Goal: Information Seeking & Learning: Learn about a topic

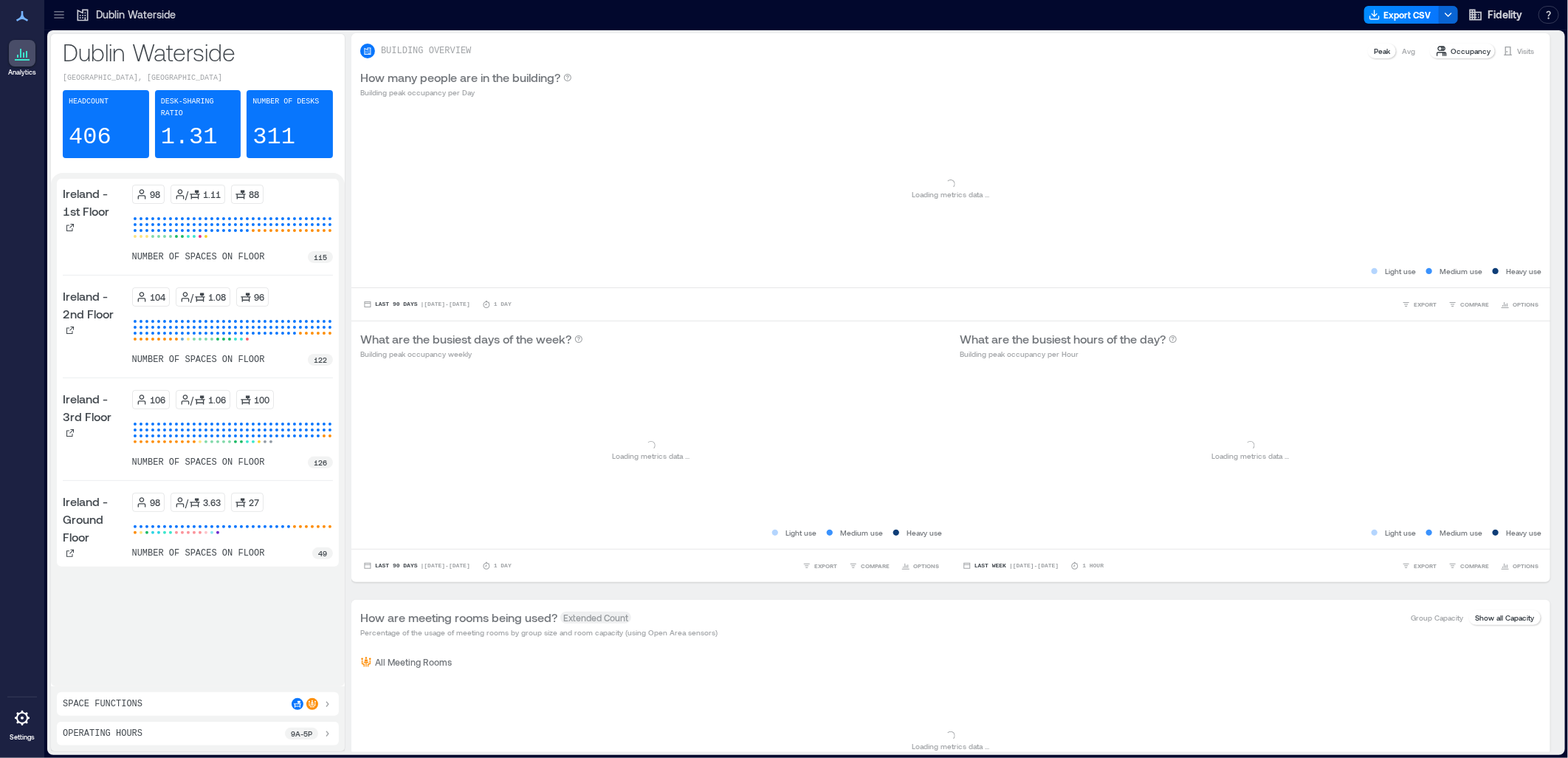
click at [81, 15] on icon at bounding box center [82, 14] width 15 height 15
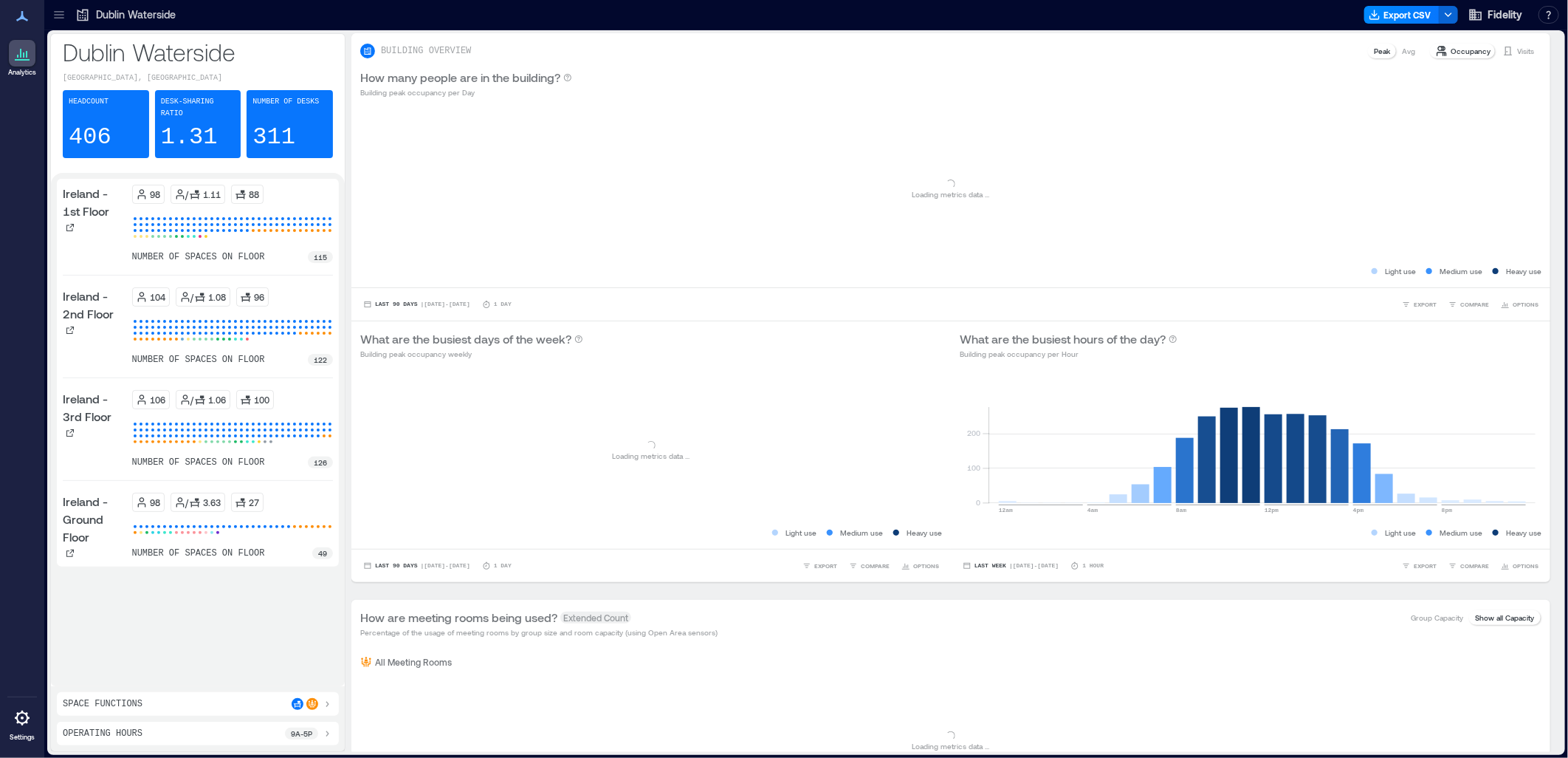
click at [61, 17] on icon at bounding box center [58, 18] width 10 height 2
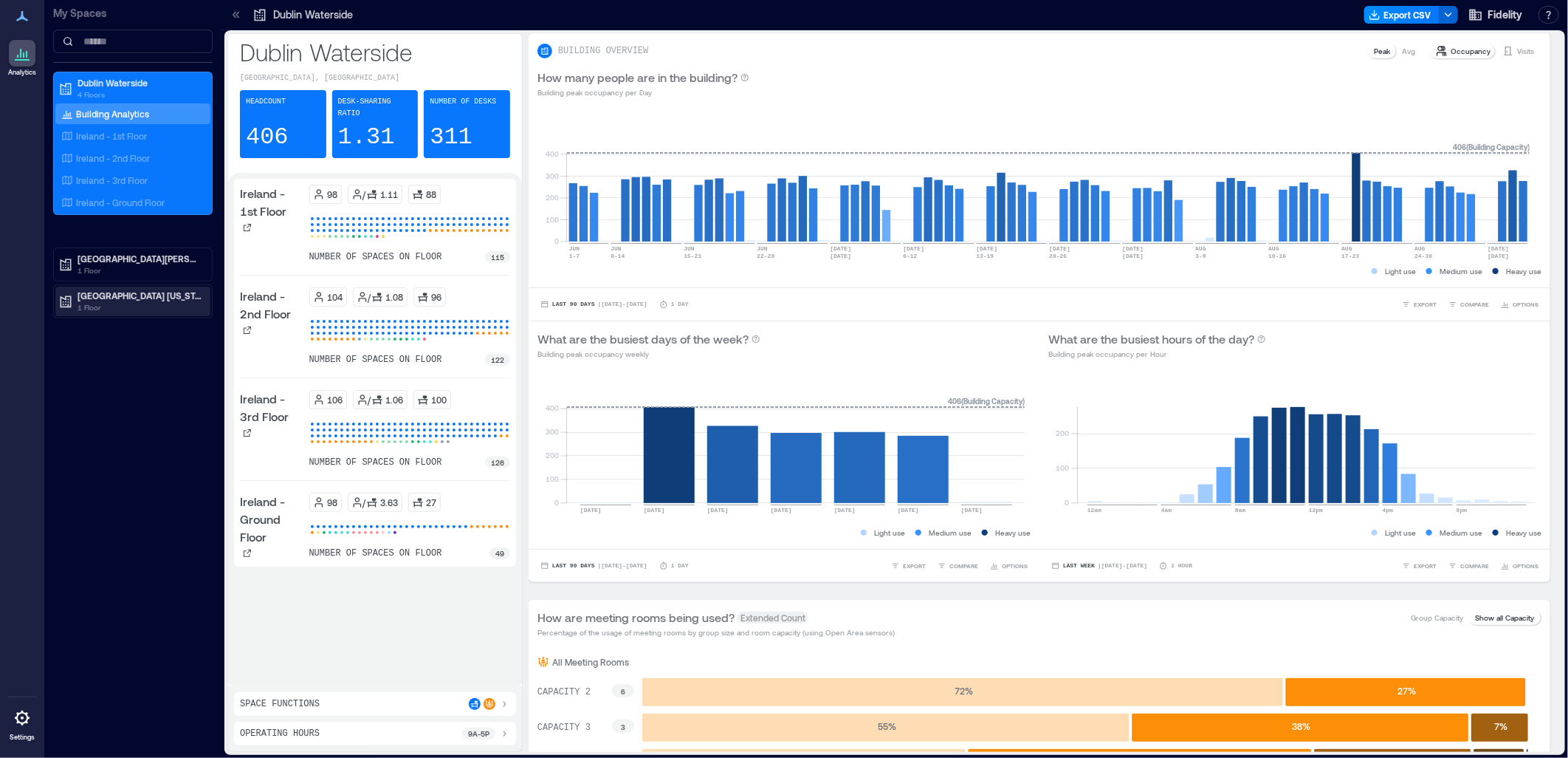
click at [102, 304] on p "1 Floor" at bounding box center [140, 307] width 124 height 12
click at [123, 323] on p "Building Analytics" at bounding box center [113, 326] width 73 height 12
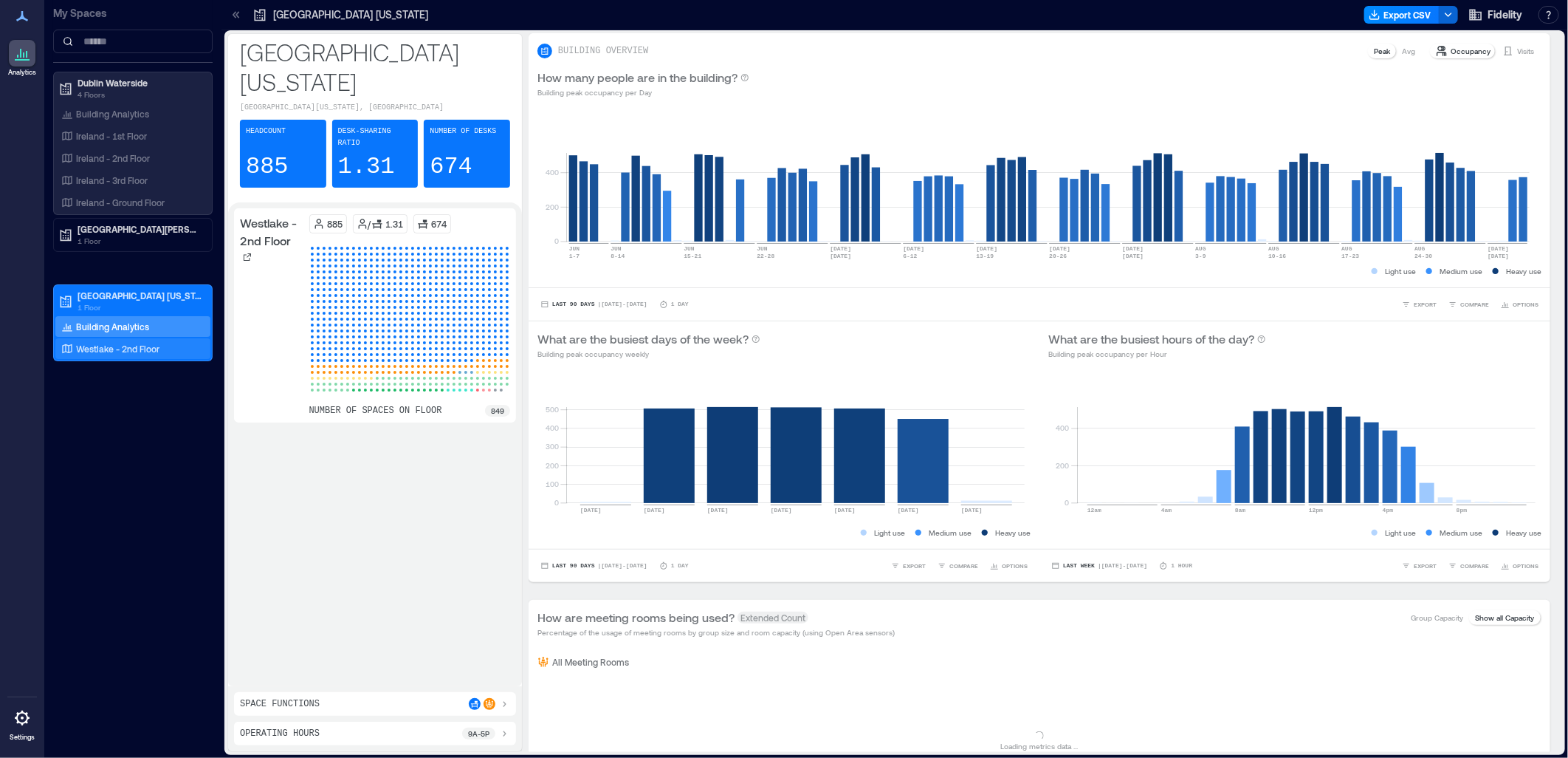
click at [121, 347] on p "Westlake - 2nd Floor" at bounding box center [117, 348] width 83 height 12
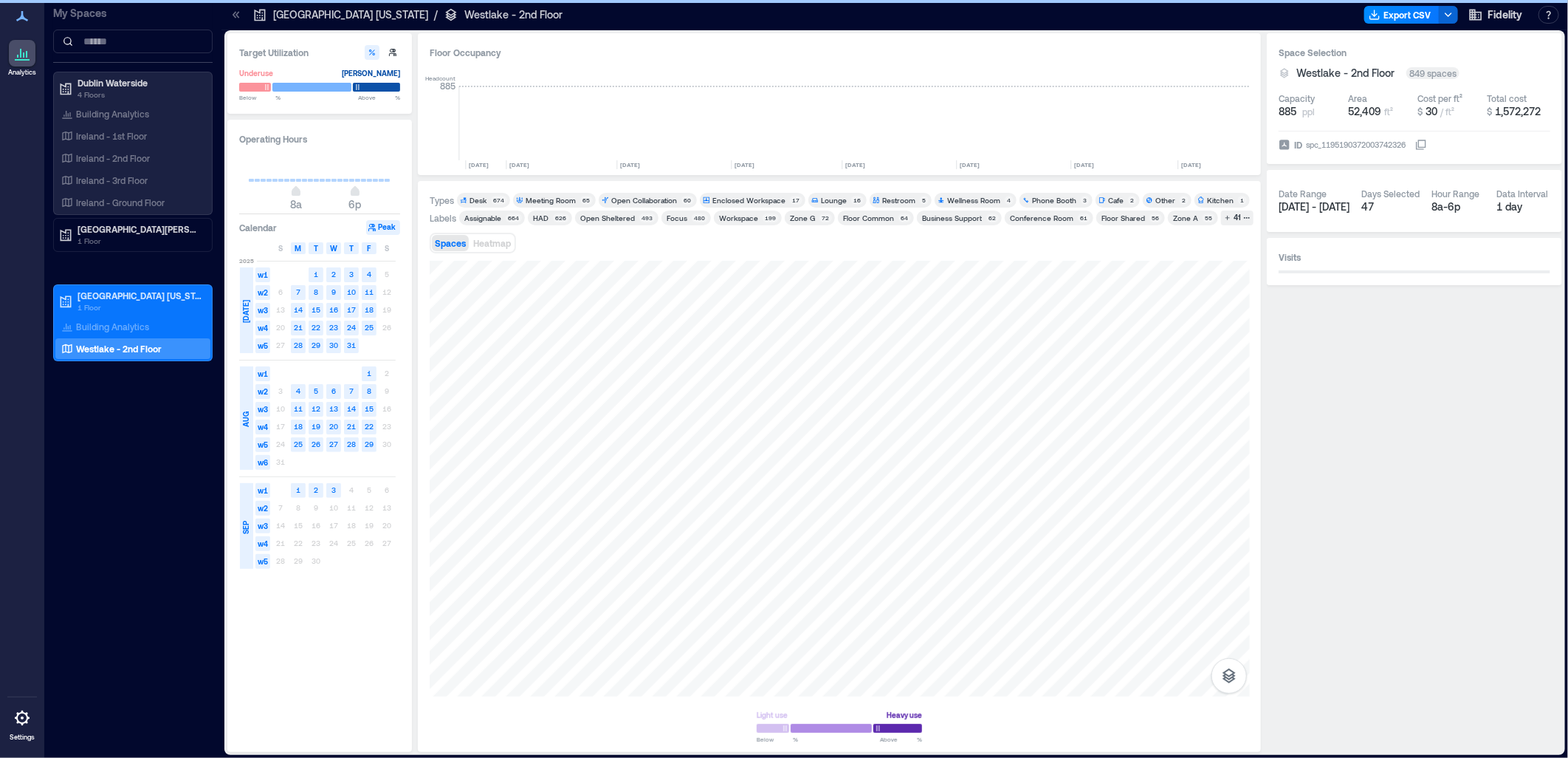
scroll to position [0, 1969]
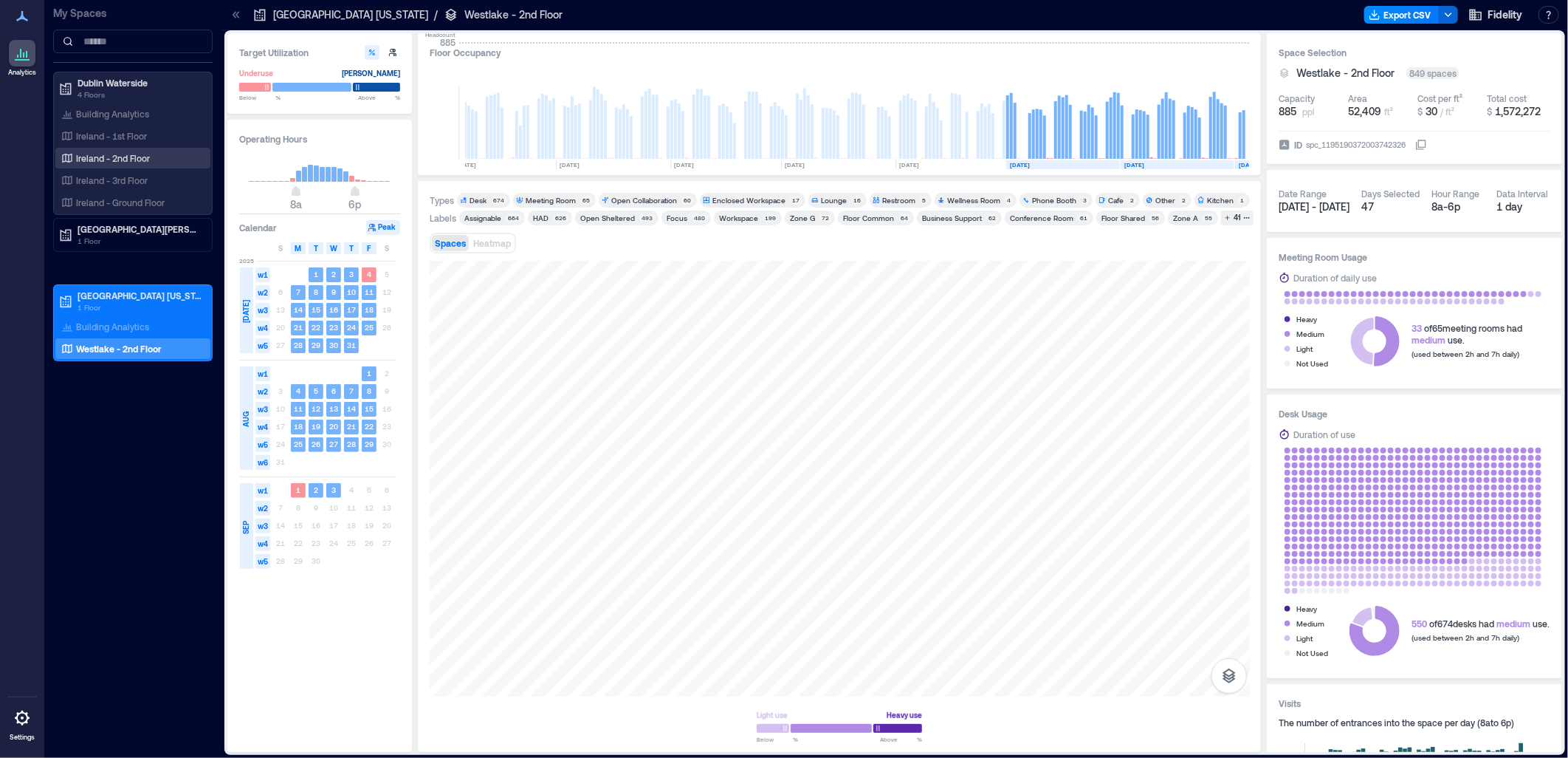
click at [126, 161] on p "Ireland - 2nd Floor" at bounding box center [113, 158] width 74 height 12
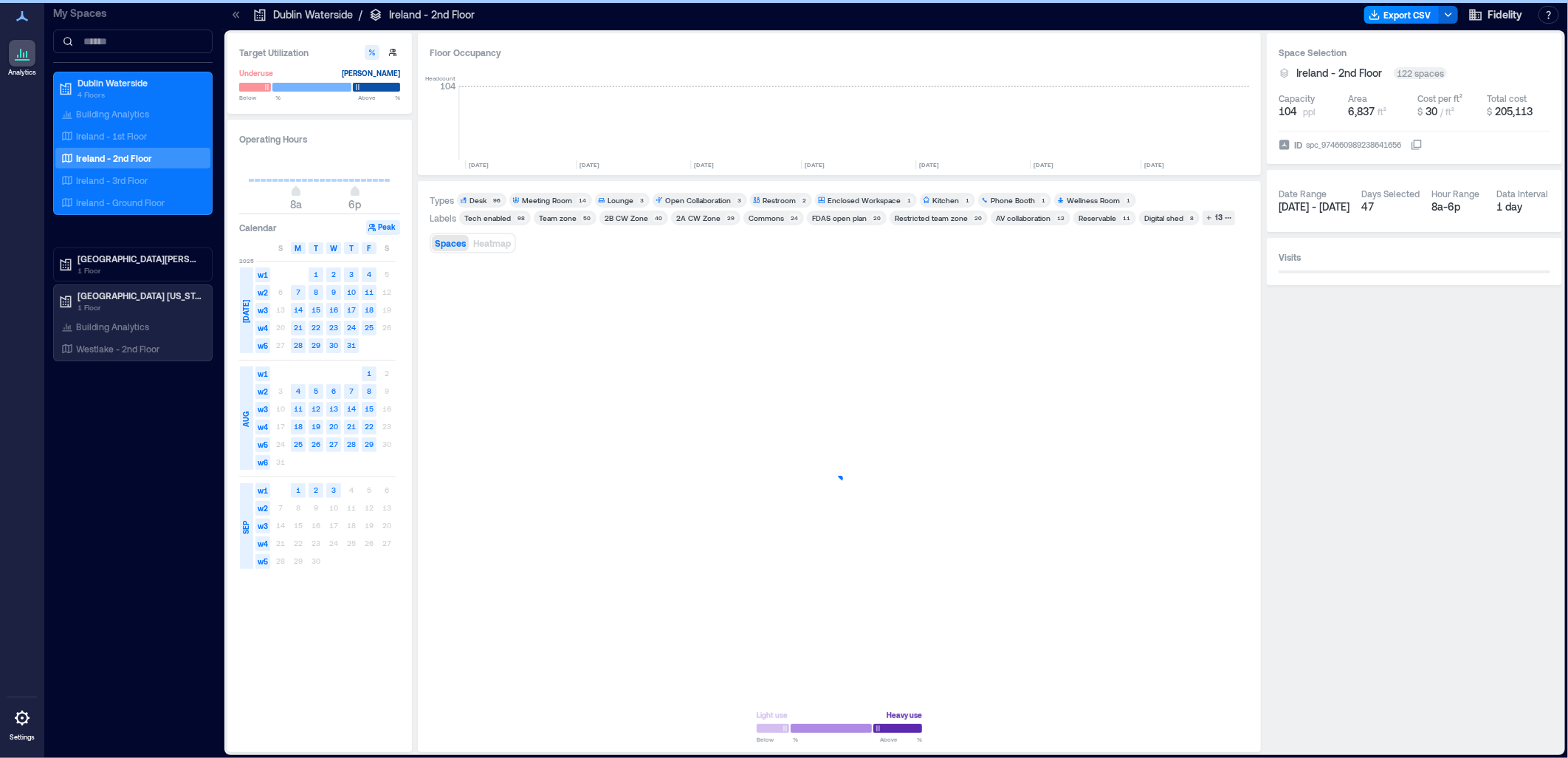
scroll to position [0, 3841]
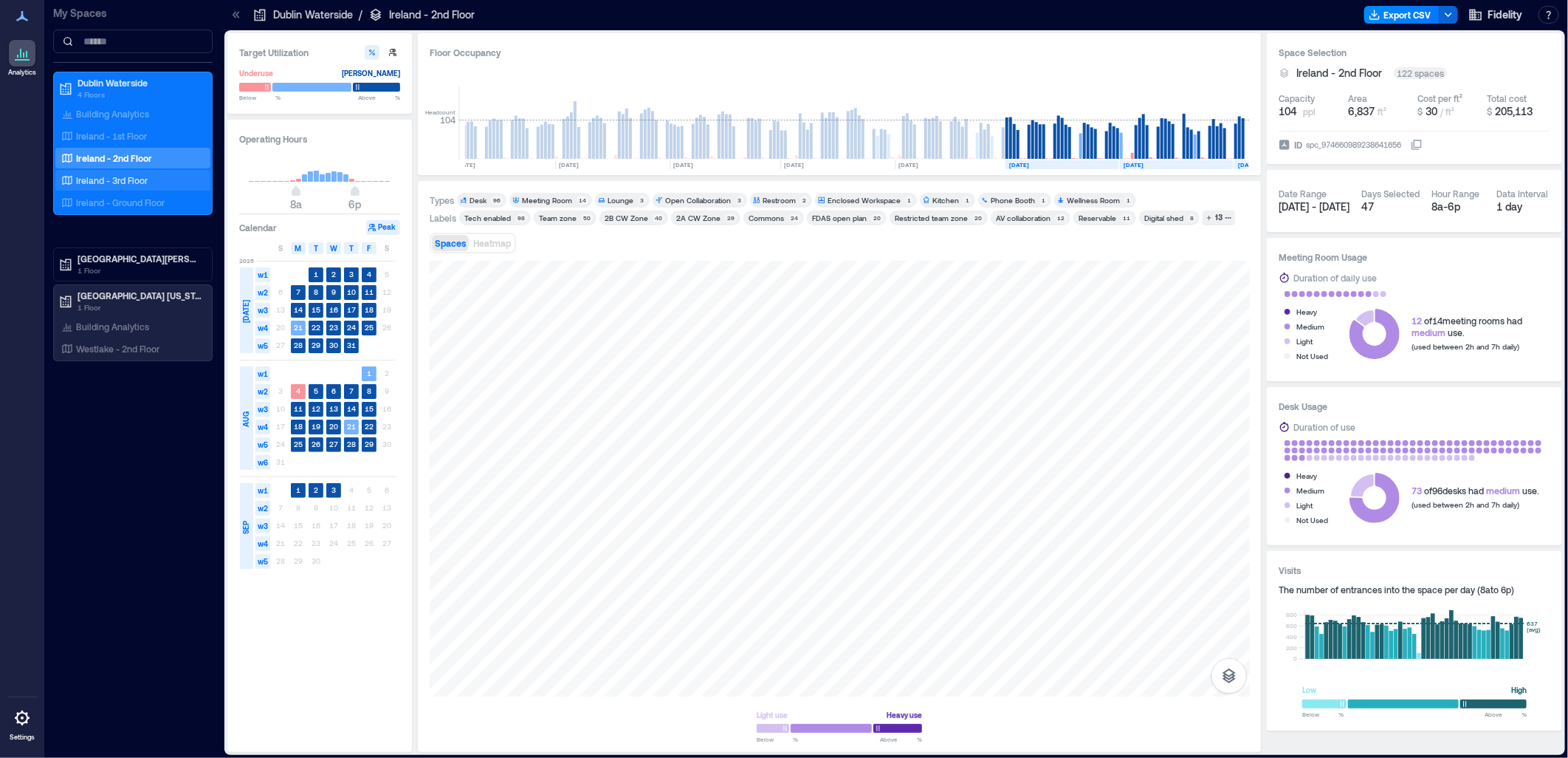
click at [150, 181] on div "Ireland - 3rd Floor" at bounding box center [130, 180] width 143 height 15
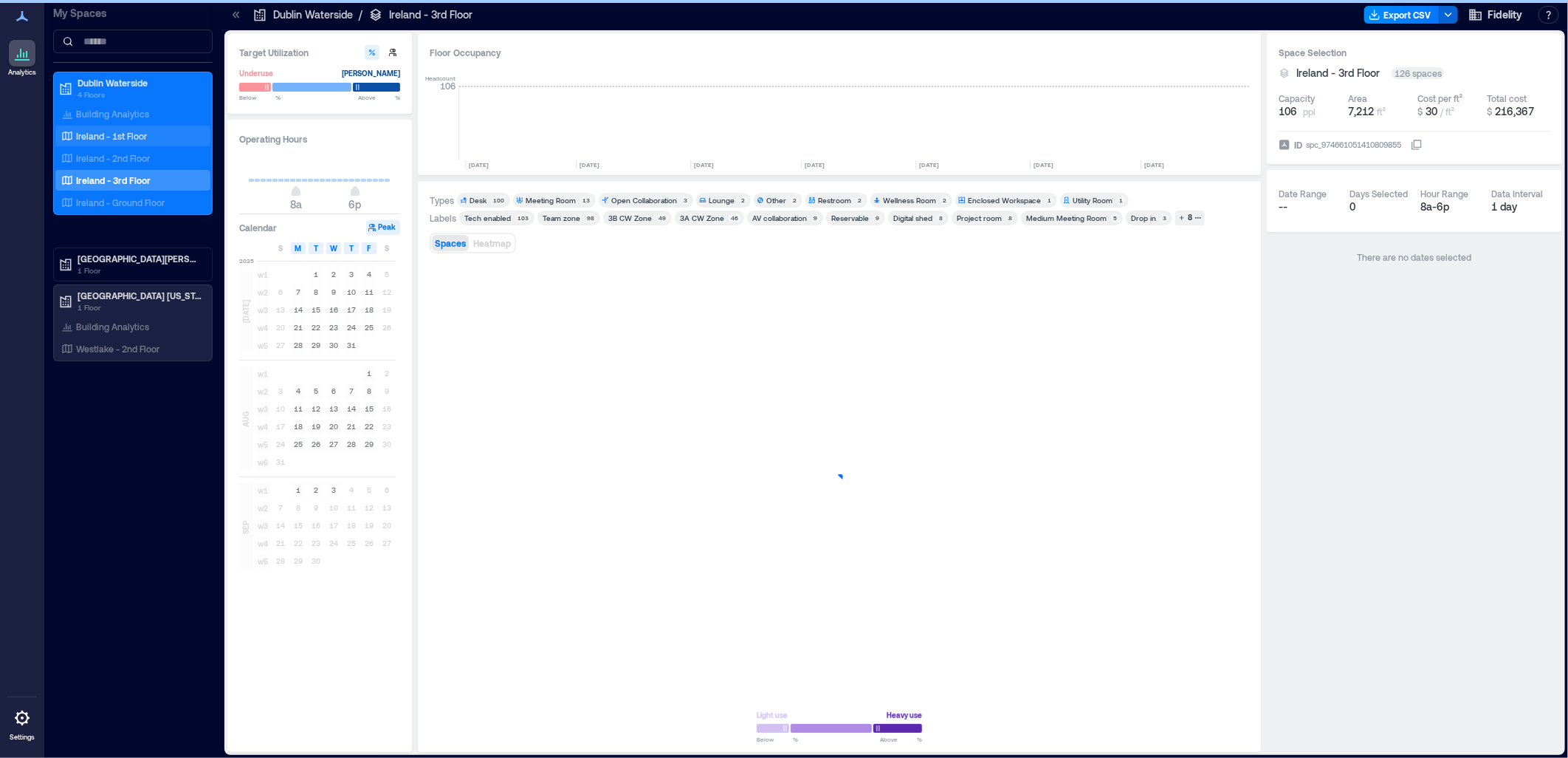
scroll to position [0, 3841]
click at [124, 137] on p "Ireland - 1st Floor" at bounding box center [111, 135] width 71 height 12
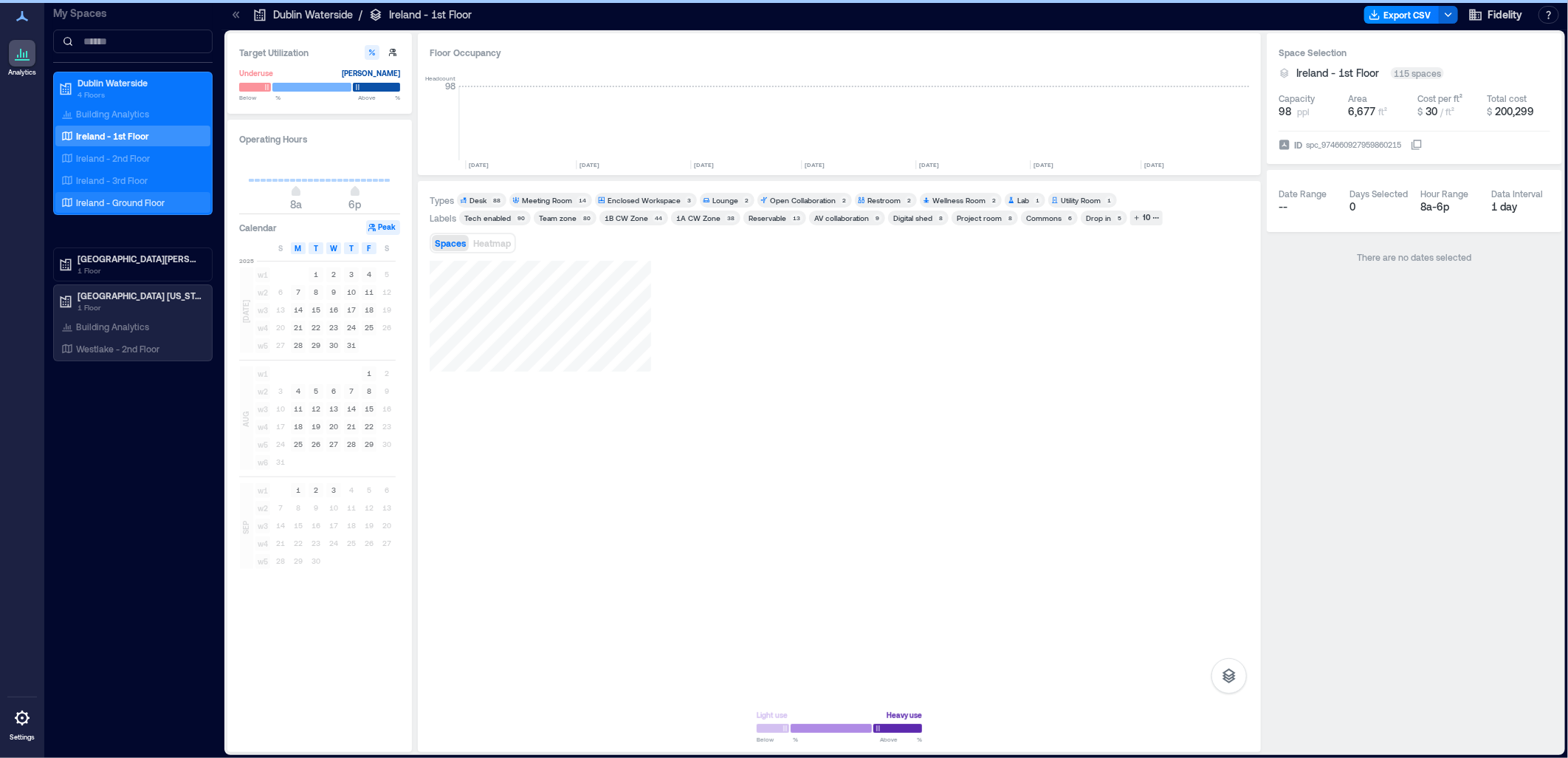
scroll to position [0, 3841]
click at [167, 195] on div "Ireland - Ground Floor" at bounding box center [130, 202] width 143 height 15
click at [137, 201] on p "Ireland - Ground Floor" at bounding box center [120, 202] width 89 height 12
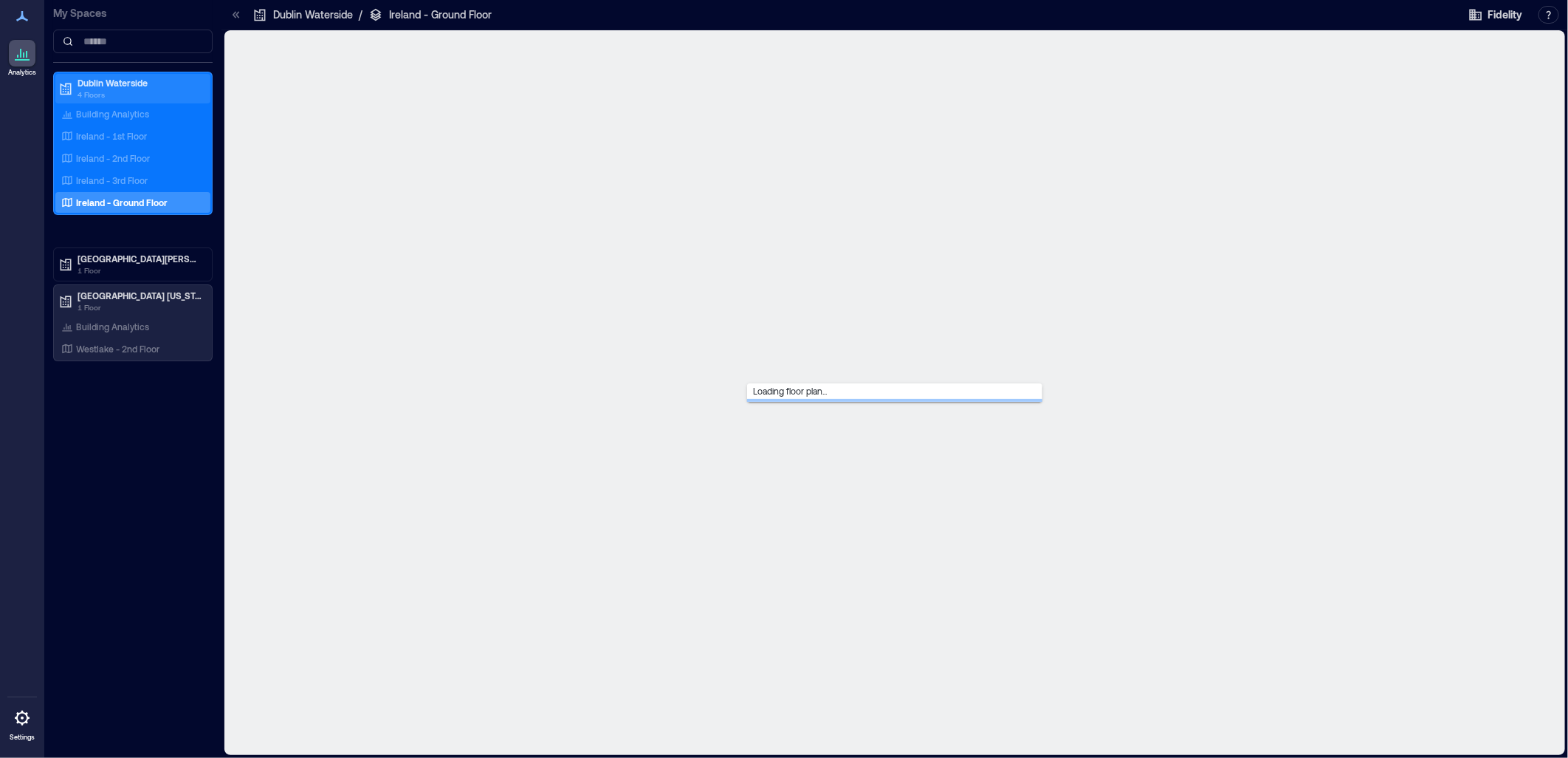
click at [101, 82] on p "Dublin Waterside" at bounding box center [140, 82] width 124 height 12
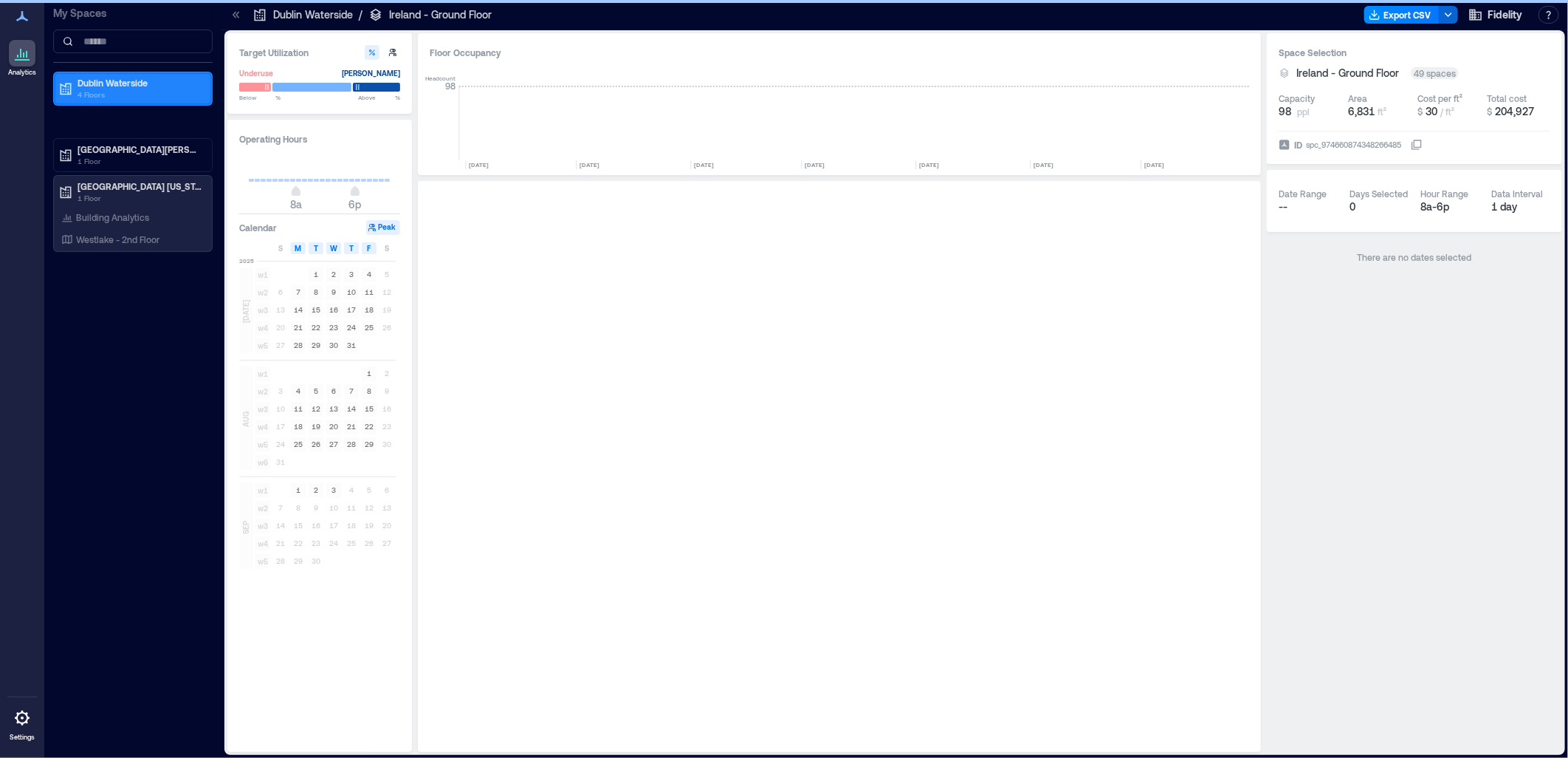
click at [105, 87] on p "Dublin Waterside" at bounding box center [140, 82] width 124 height 12
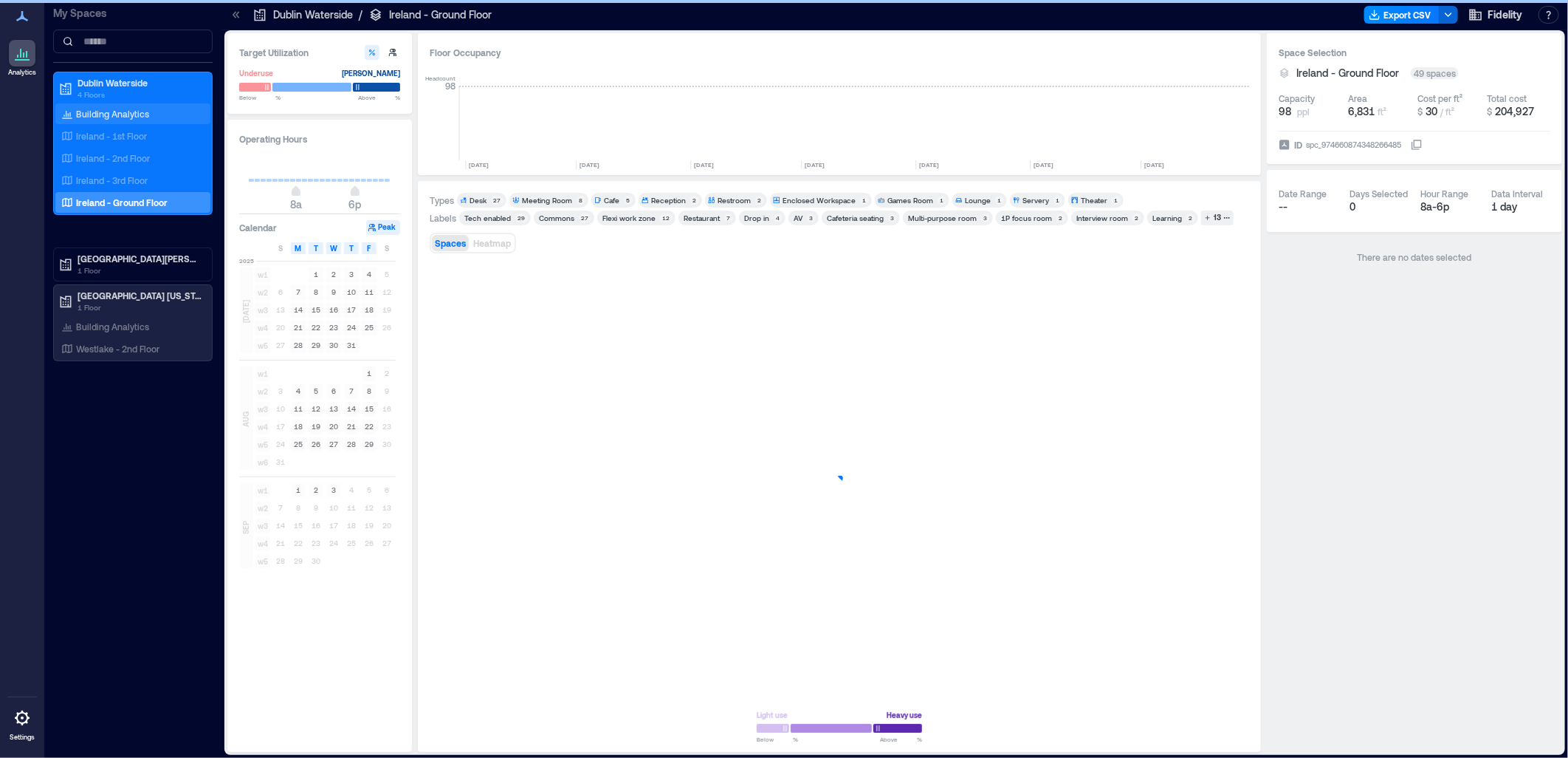
scroll to position [0, 3841]
click at [102, 108] on p "Building Analytics" at bounding box center [113, 113] width 73 height 12
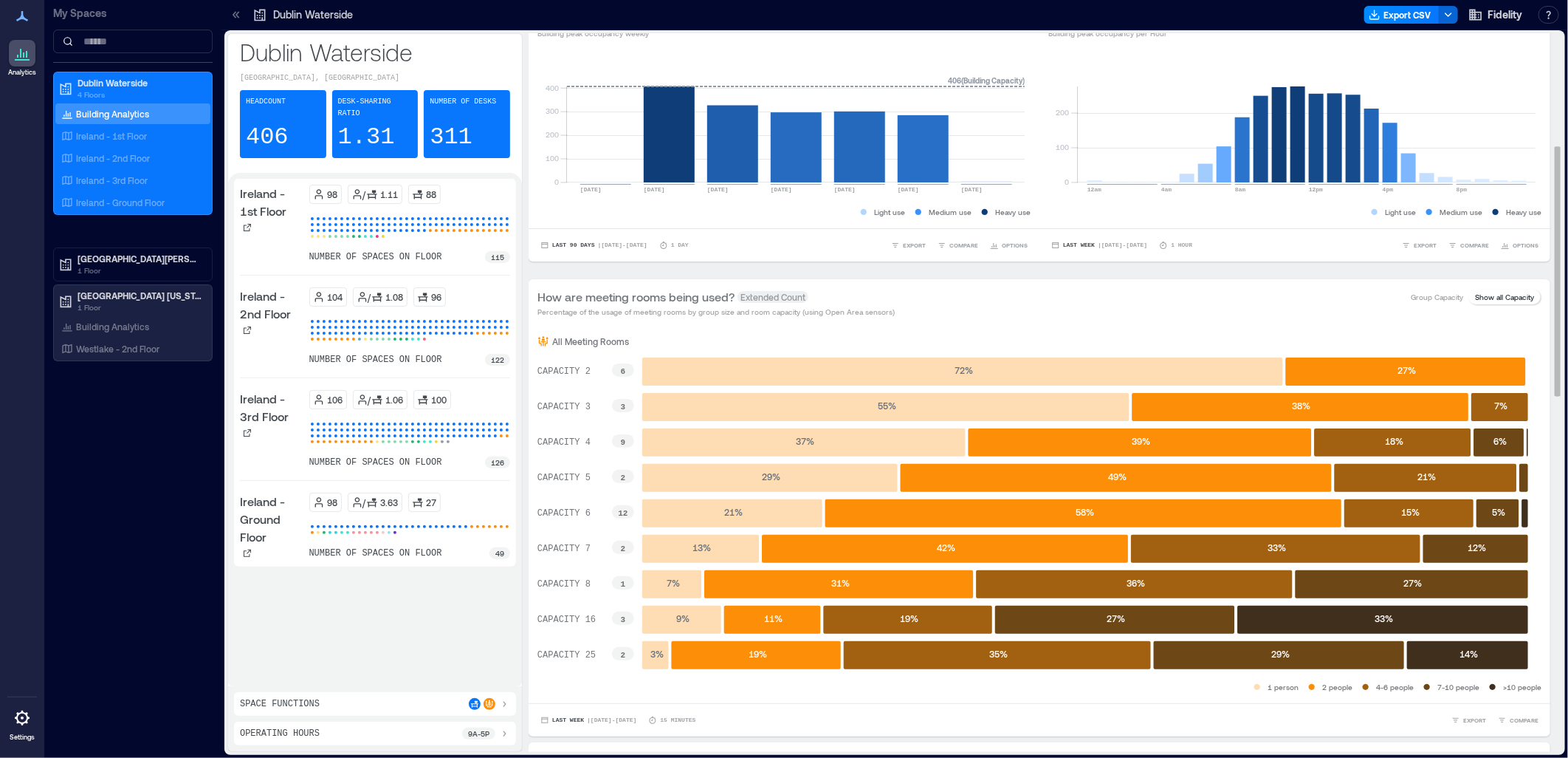
scroll to position [328, 0]
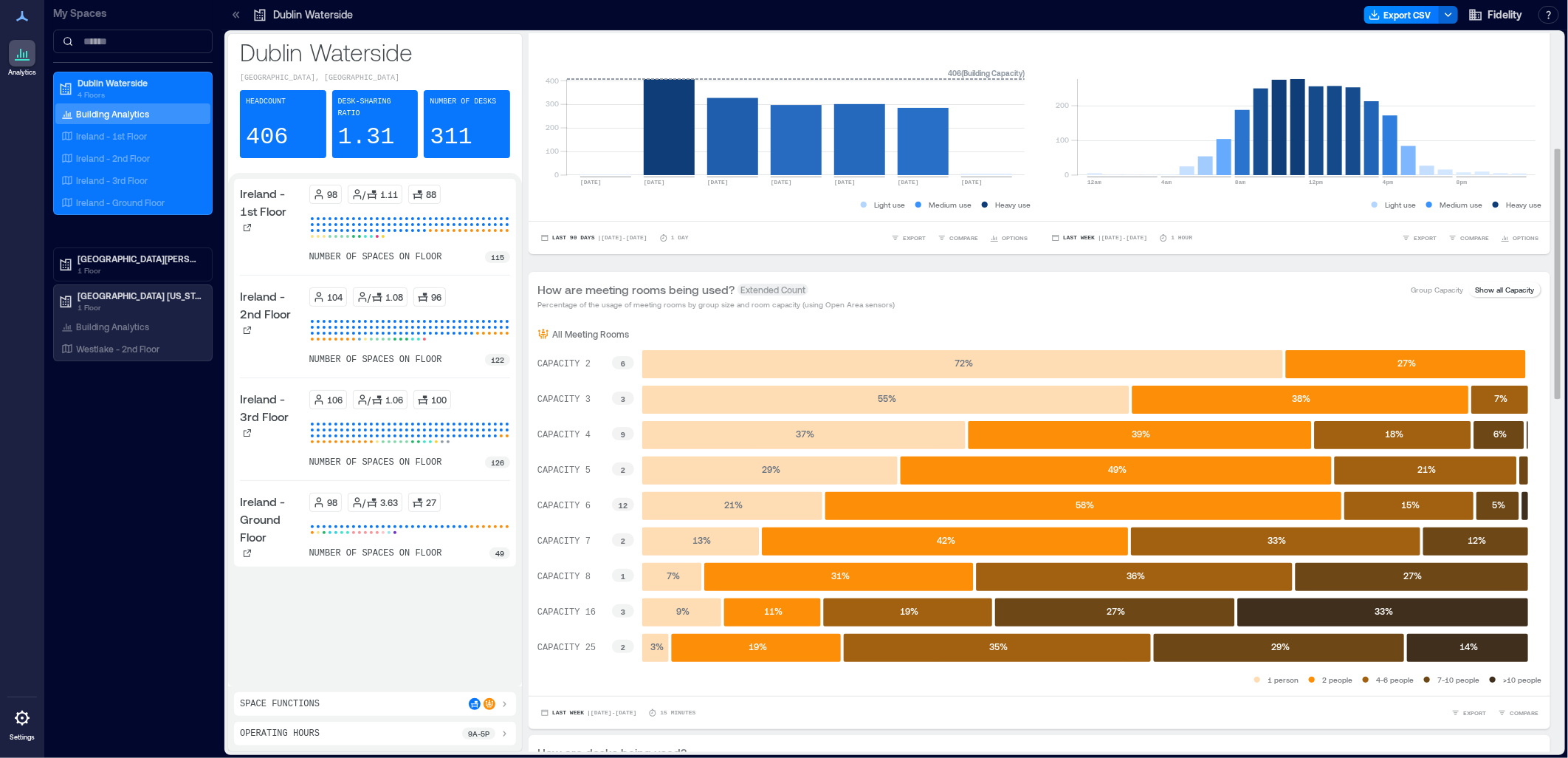
click at [1246, 313] on div "How are meeting rooms being used? Extended Count Percentage of the usage of mee…" at bounding box center [1039, 295] width 1021 height 47
click at [1502, 285] on p "Show all Capacity" at bounding box center [1504, 289] width 59 height 12
